Goal: Communication & Community: Answer question/provide support

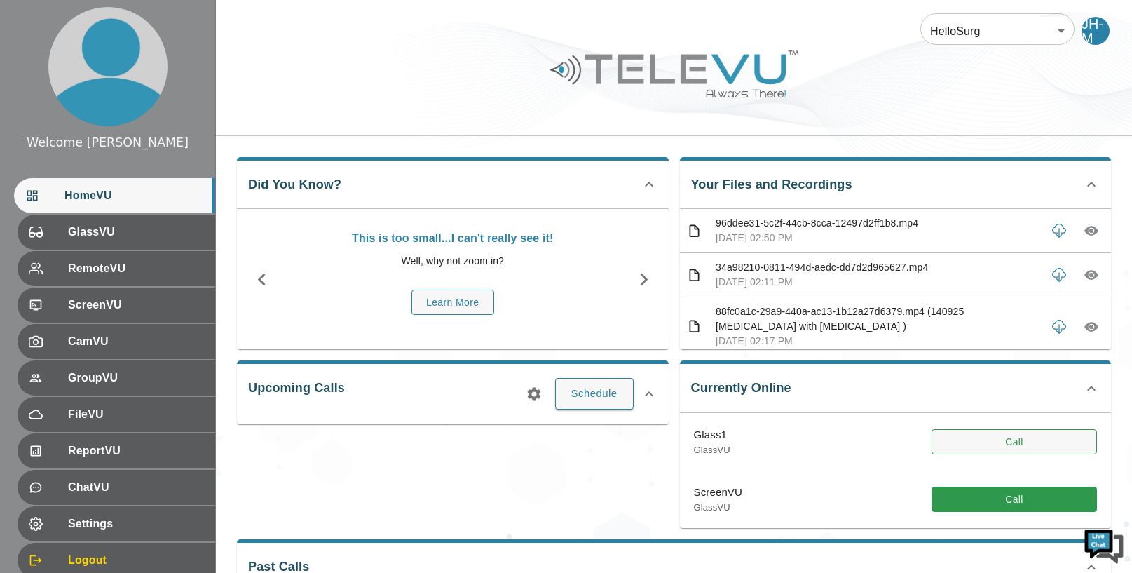
click at [1009, 444] on button "Call" at bounding box center [1014, 442] width 165 height 26
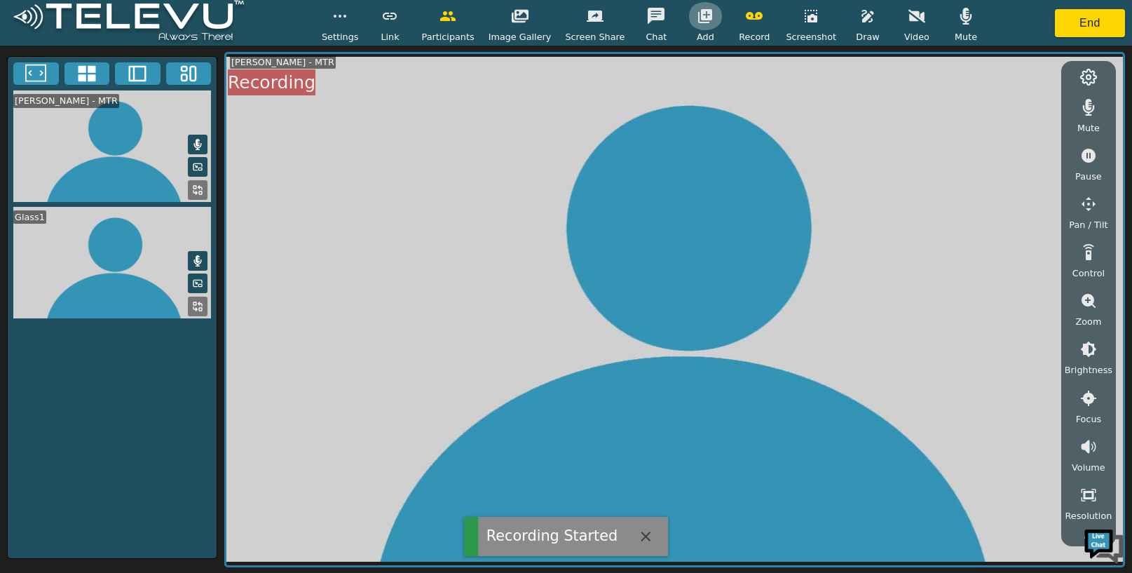
click at [702, 18] on icon "button" at bounding box center [705, 16] width 14 height 14
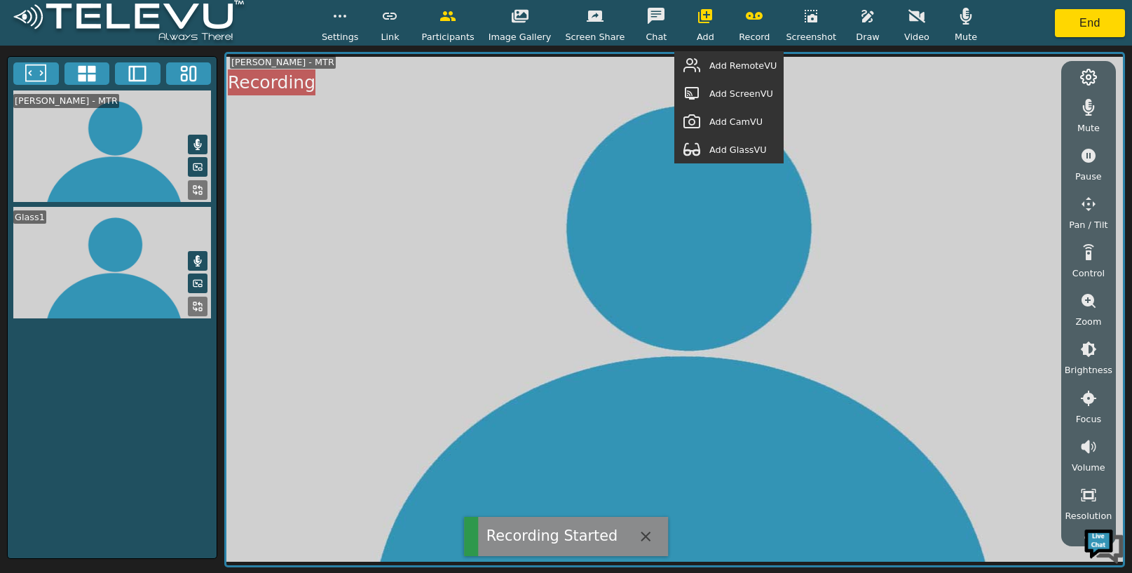
click at [747, 147] on span "Add GlassVU" at bounding box center [737, 149] width 57 height 13
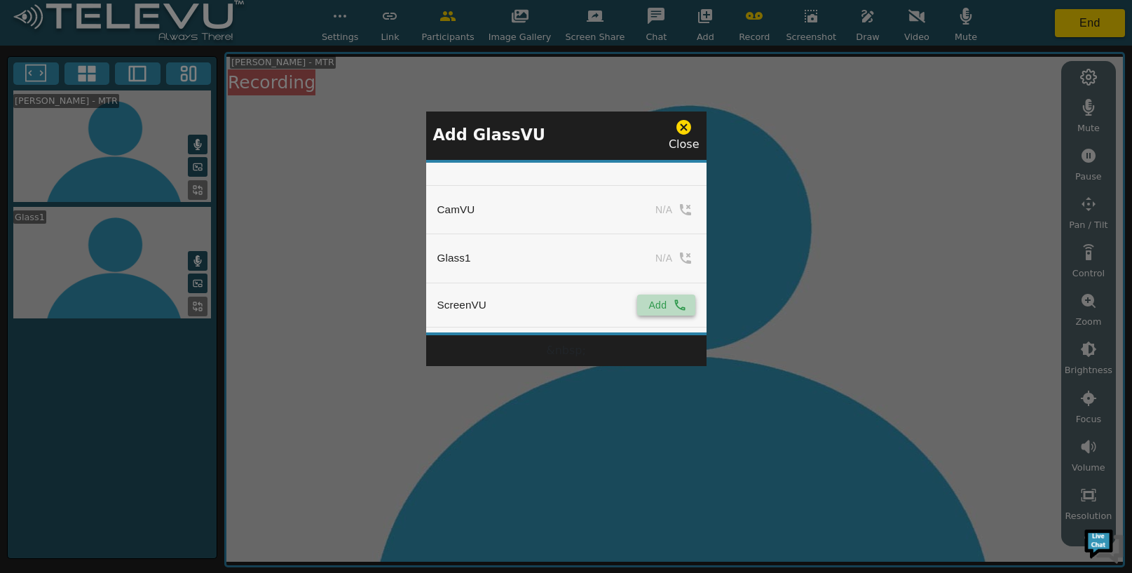
click at [664, 299] on button "Add" at bounding box center [665, 304] width 57 height 21
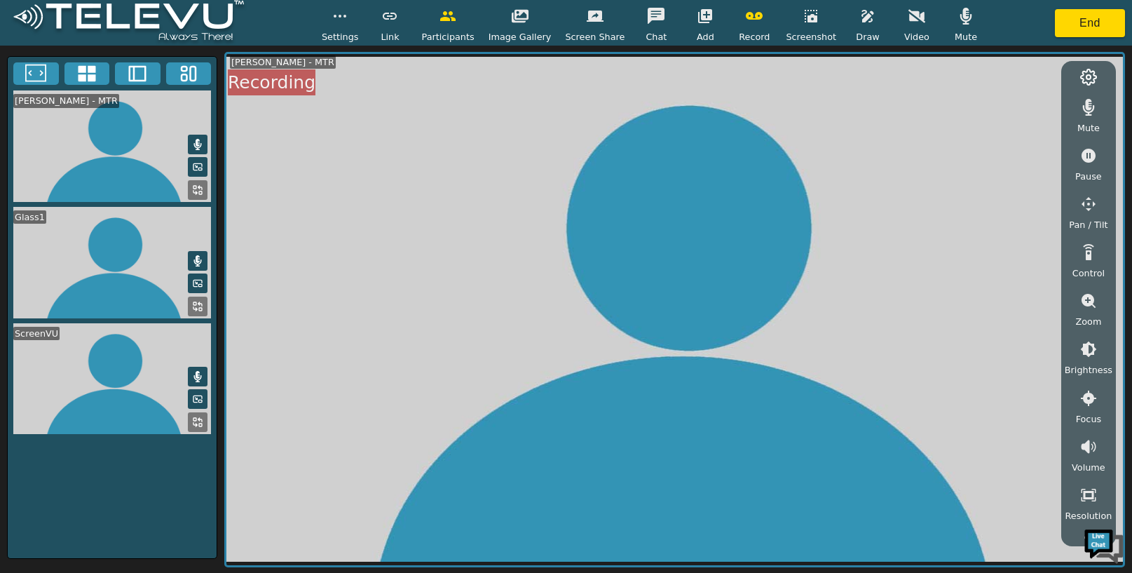
click at [191, 419] on button at bounding box center [198, 422] width 20 height 20
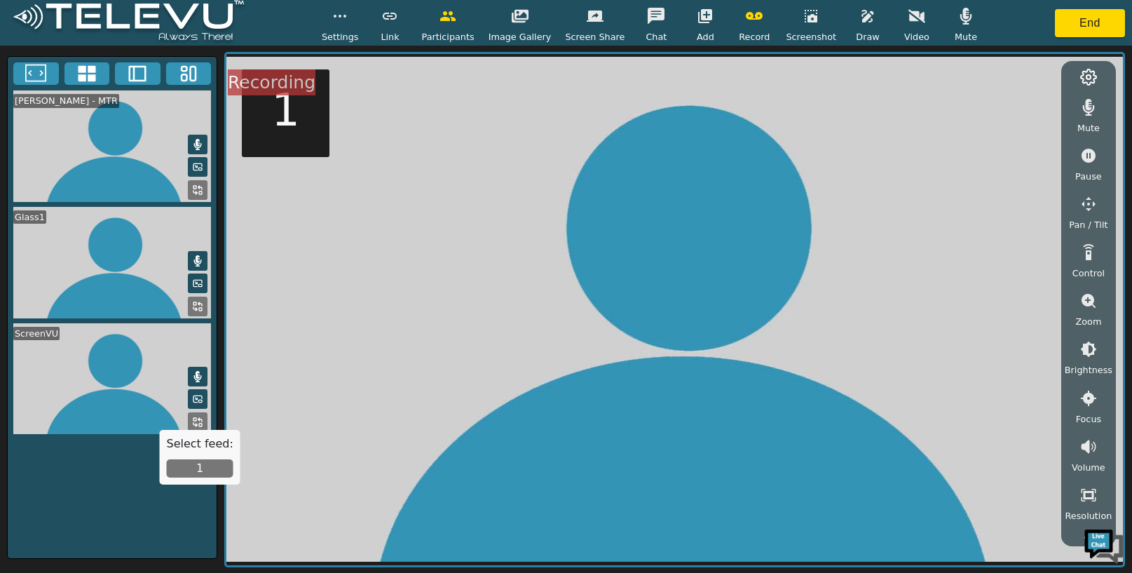
click at [208, 472] on button "1" at bounding box center [200, 468] width 67 height 18
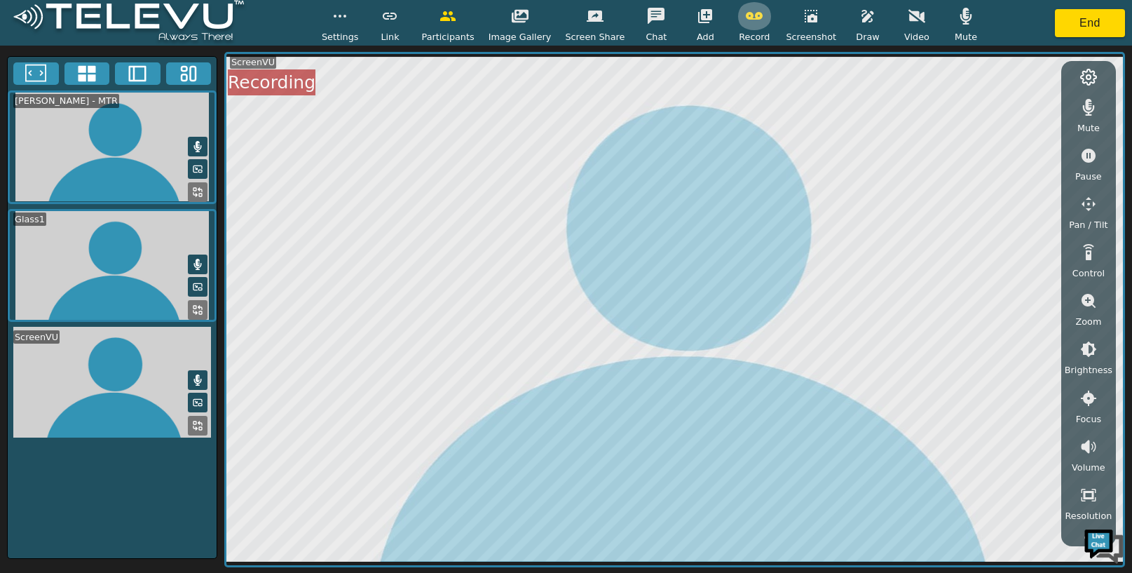
click at [753, 13] on icon "button" at bounding box center [754, 16] width 17 height 8
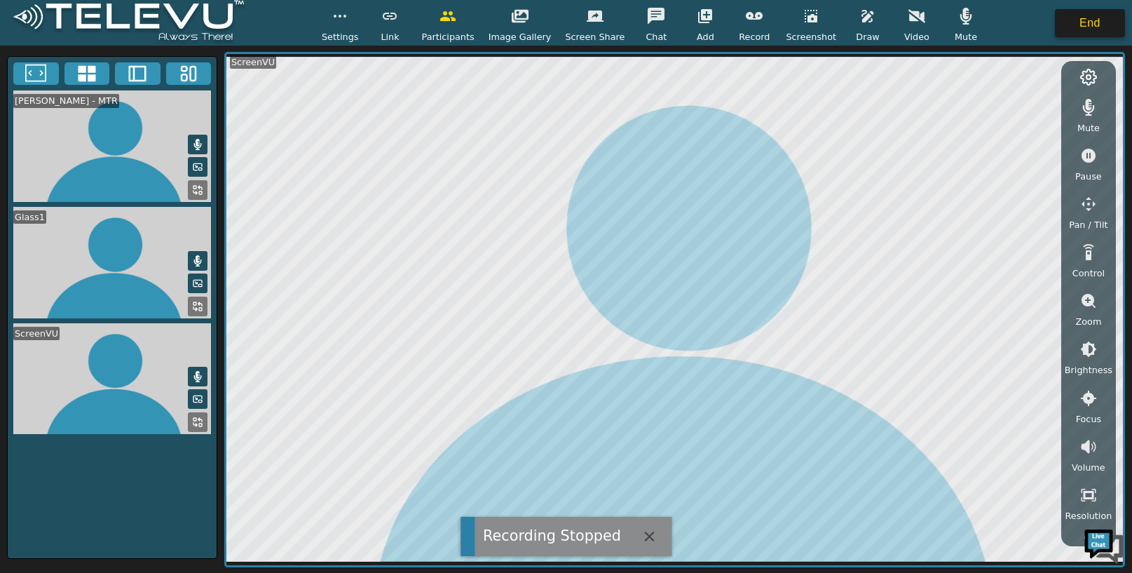
click at [1086, 22] on button "End" at bounding box center [1090, 23] width 70 height 28
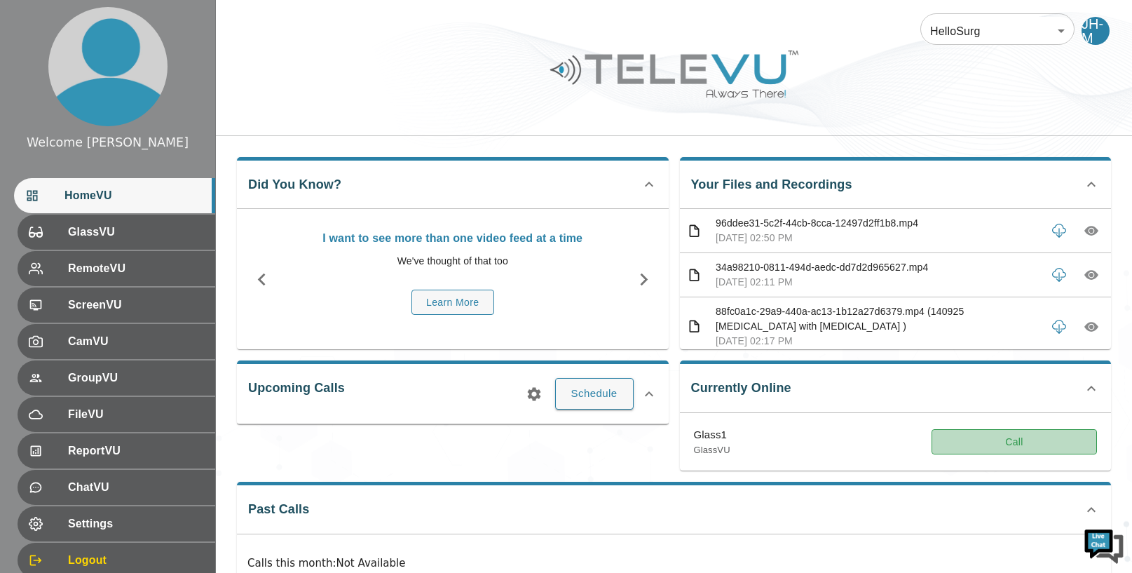
click at [1012, 442] on button "Call" at bounding box center [1014, 442] width 165 height 26
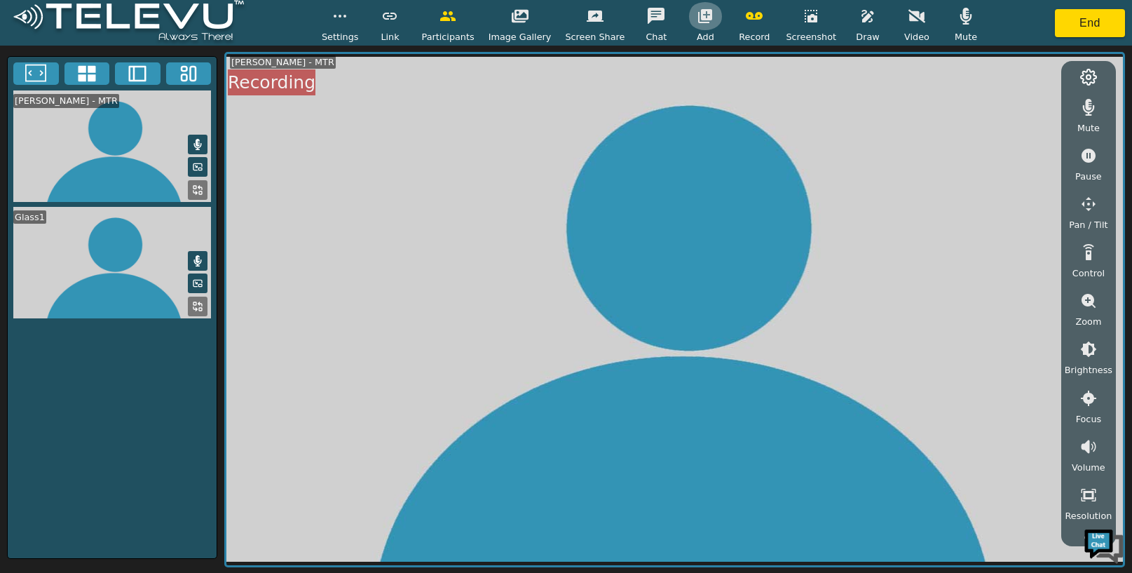
click at [697, 29] on button "button" at bounding box center [705, 16] width 35 height 28
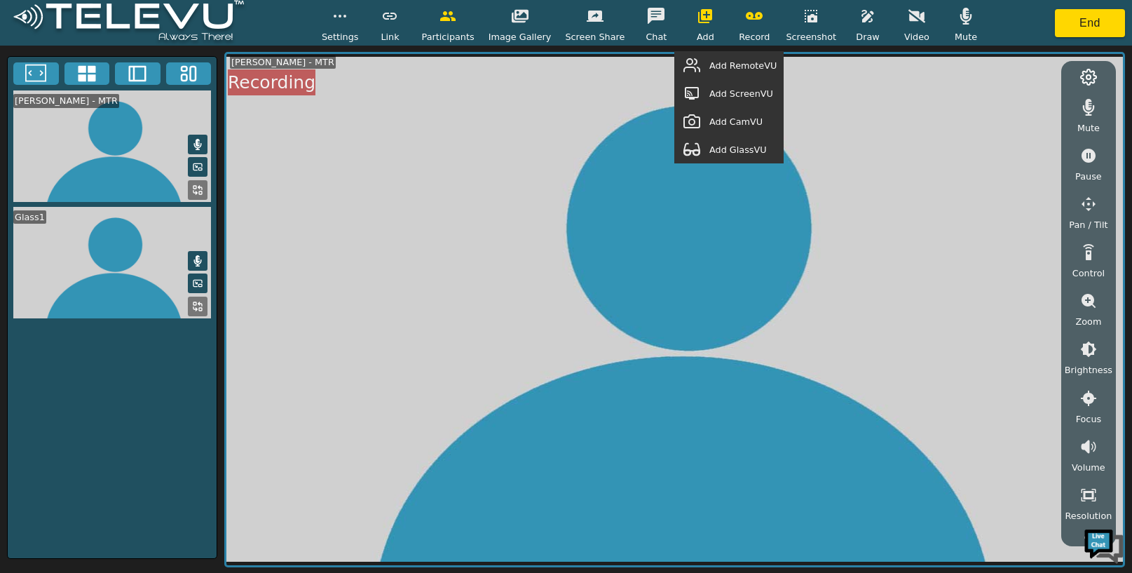
click at [723, 149] on span "Add GlassVU" at bounding box center [737, 149] width 57 height 13
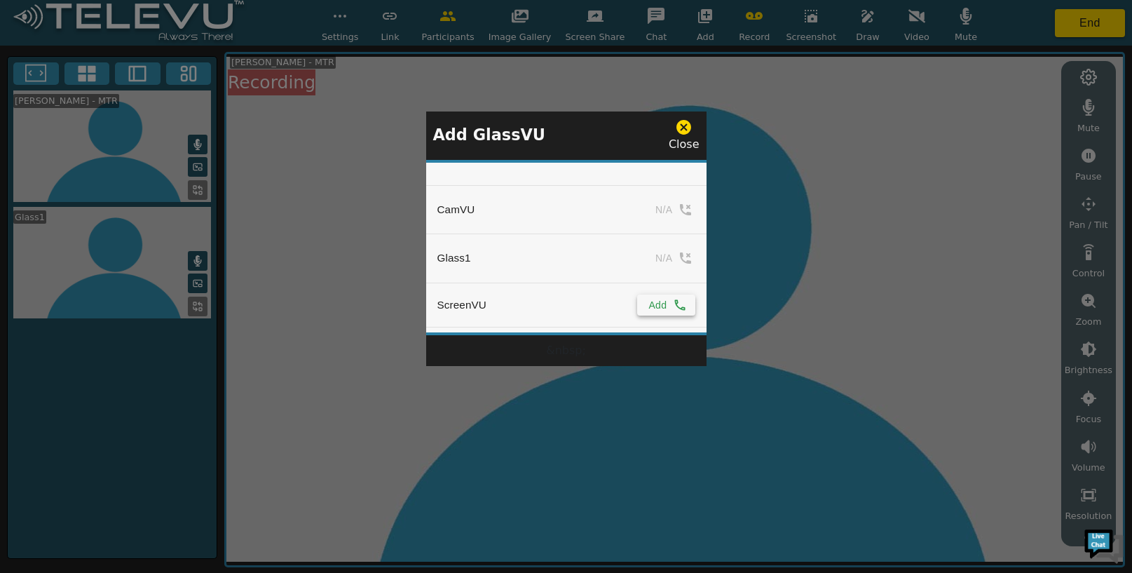
click at [674, 303] on icon "simple table" at bounding box center [679, 304] width 11 height 11
